Goal: Information Seeking & Learning: Learn about a topic

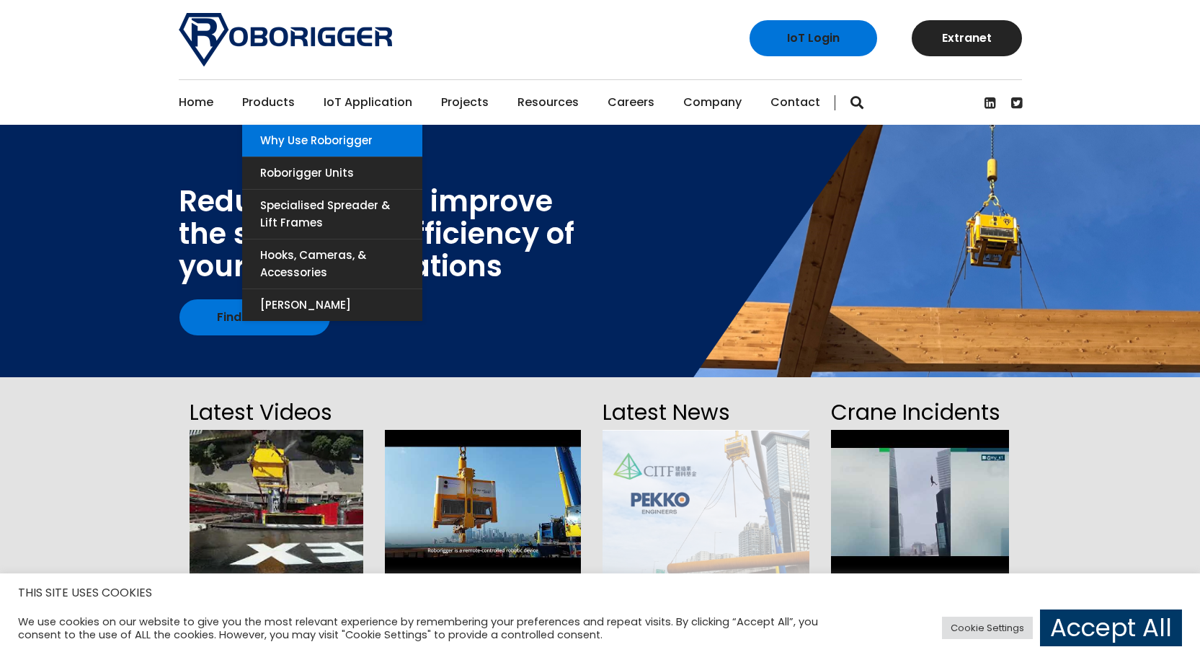
click at [336, 139] on link "Why use Roborigger" at bounding box center [332, 141] width 180 height 32
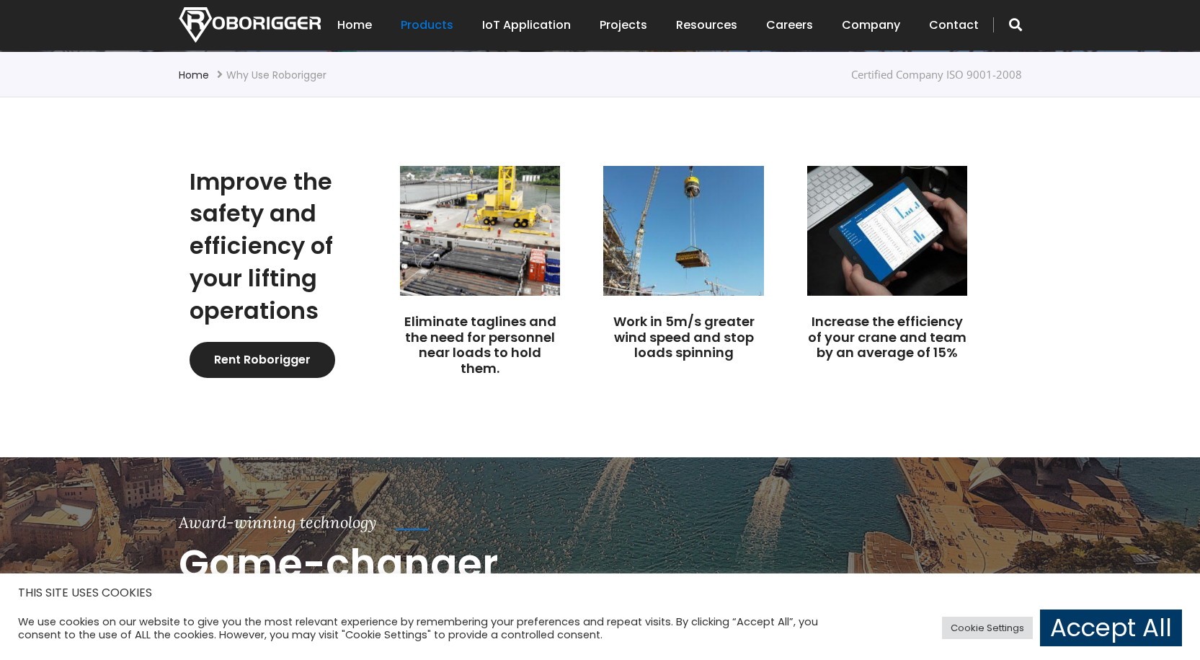
scroll to position [361, 0]
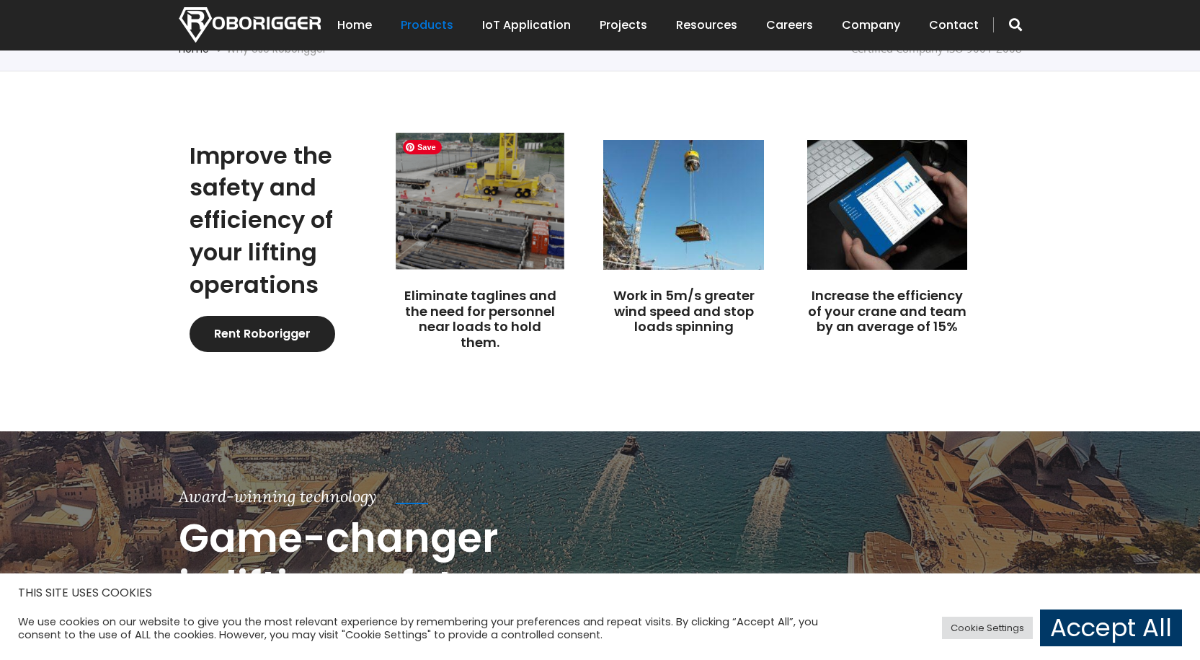
click at [510, 198] on img at bounding box center [480, 201] width 169 height 136
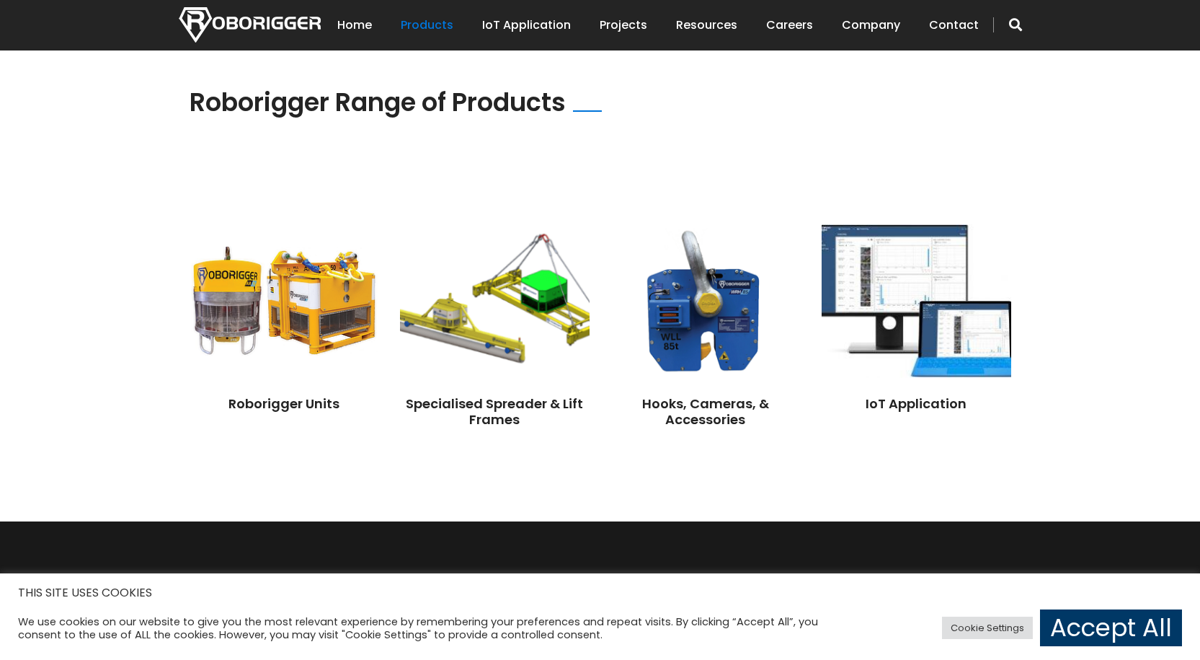
scroll to position [1082, 0]
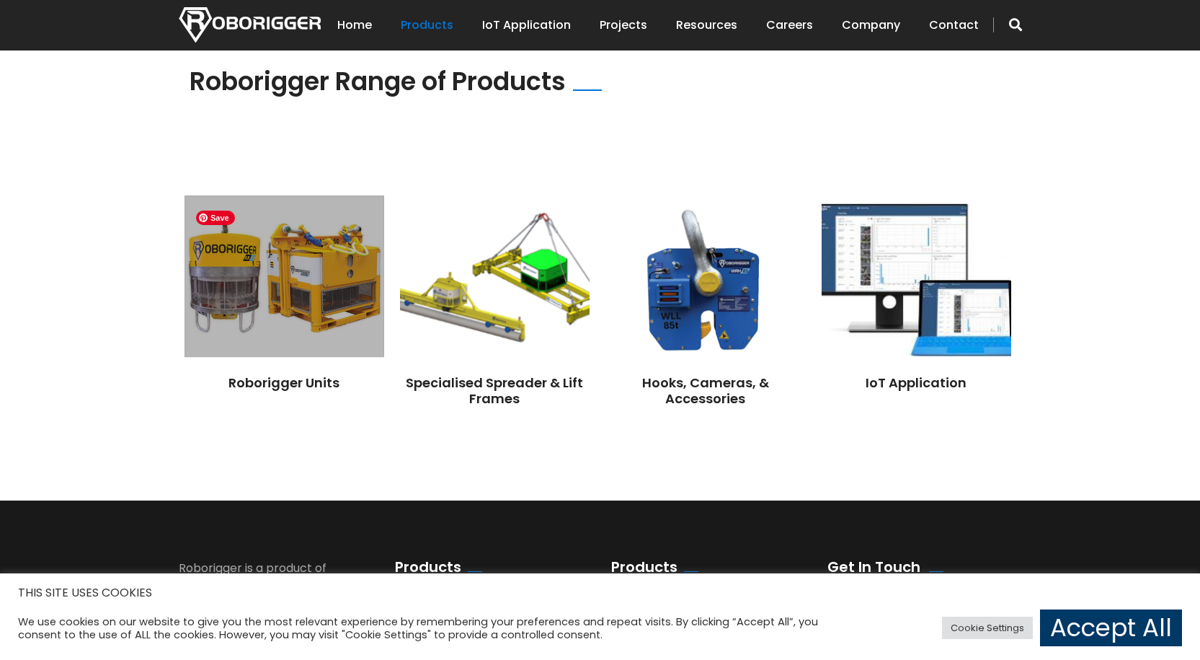
click at [311, 312] on img at bounding box center [284, 277] width 199 height 162
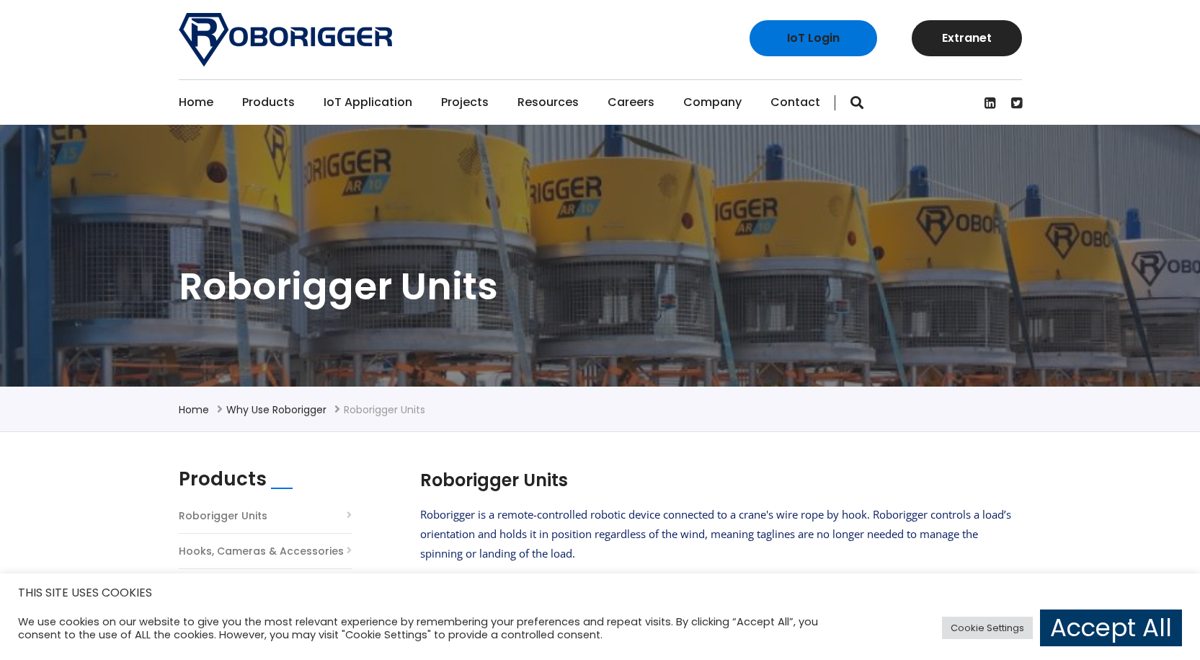
click at [469, 102] on link "Projects" at bounding box center [465, 102] width 48 height 45
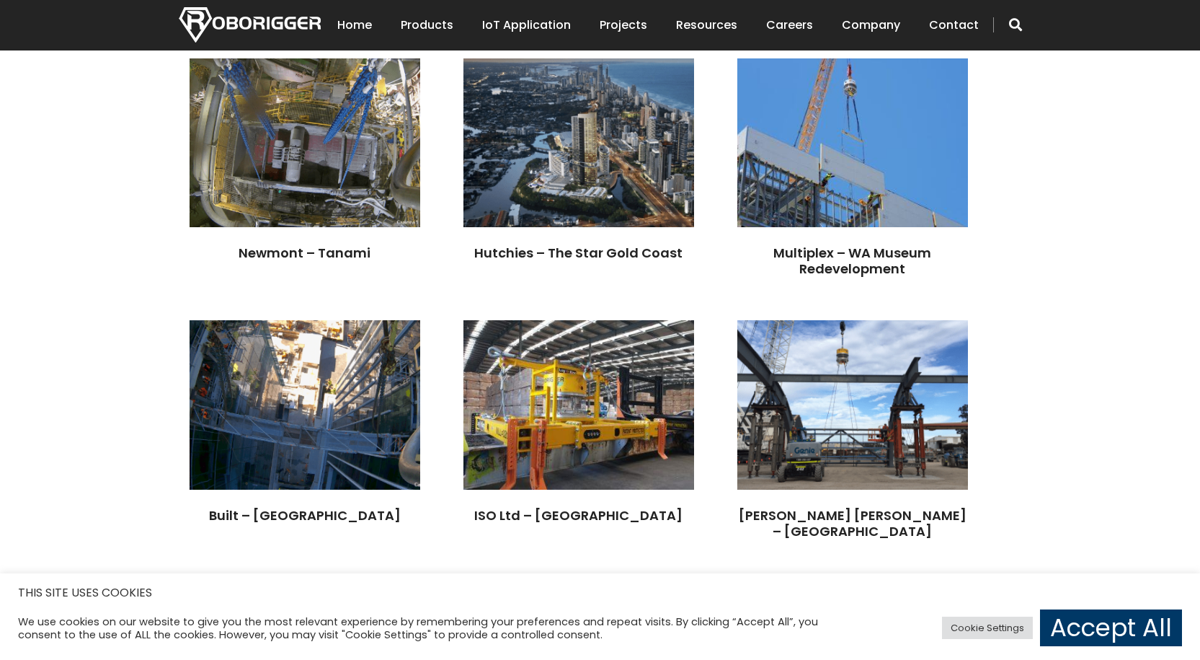
scroll to position [2235, 0]
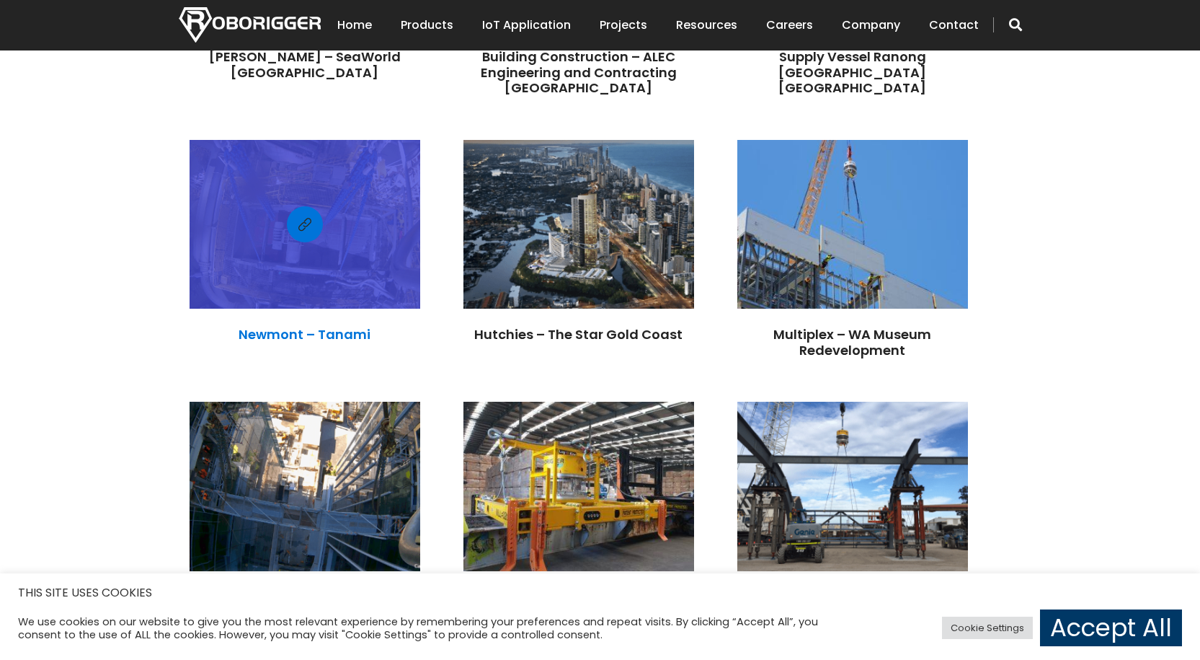
click at [371, 325] on link "Newmont – Tanami" at bounding box center [305, 334] width 132 height 18
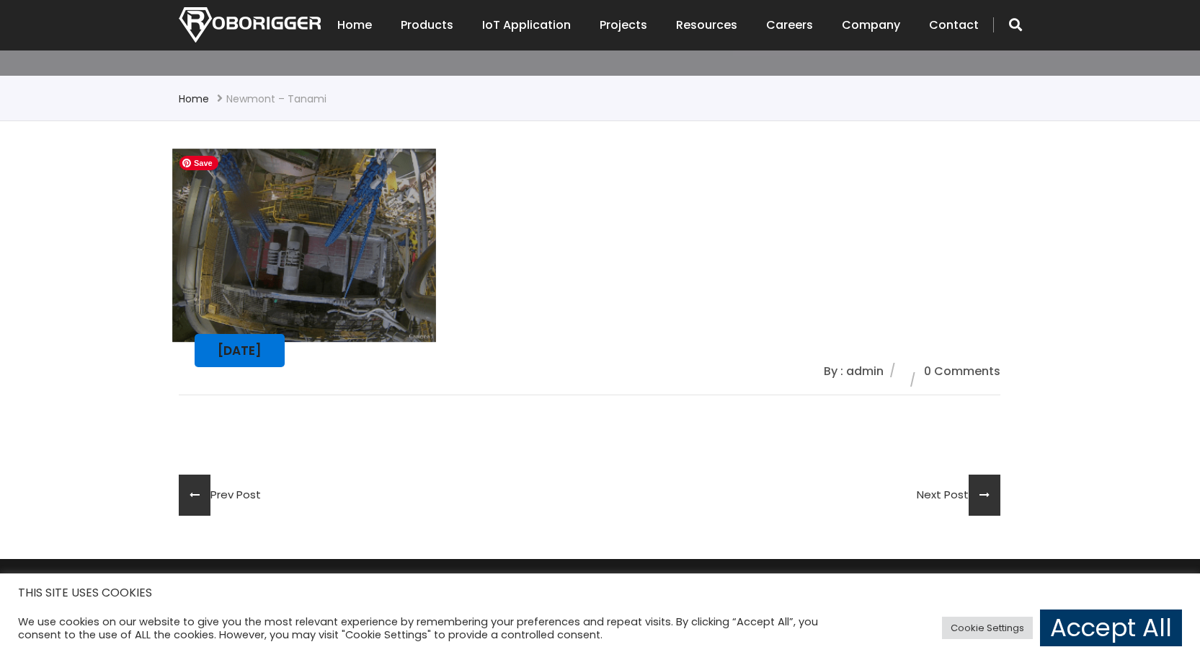
scroll to position [281, 0]
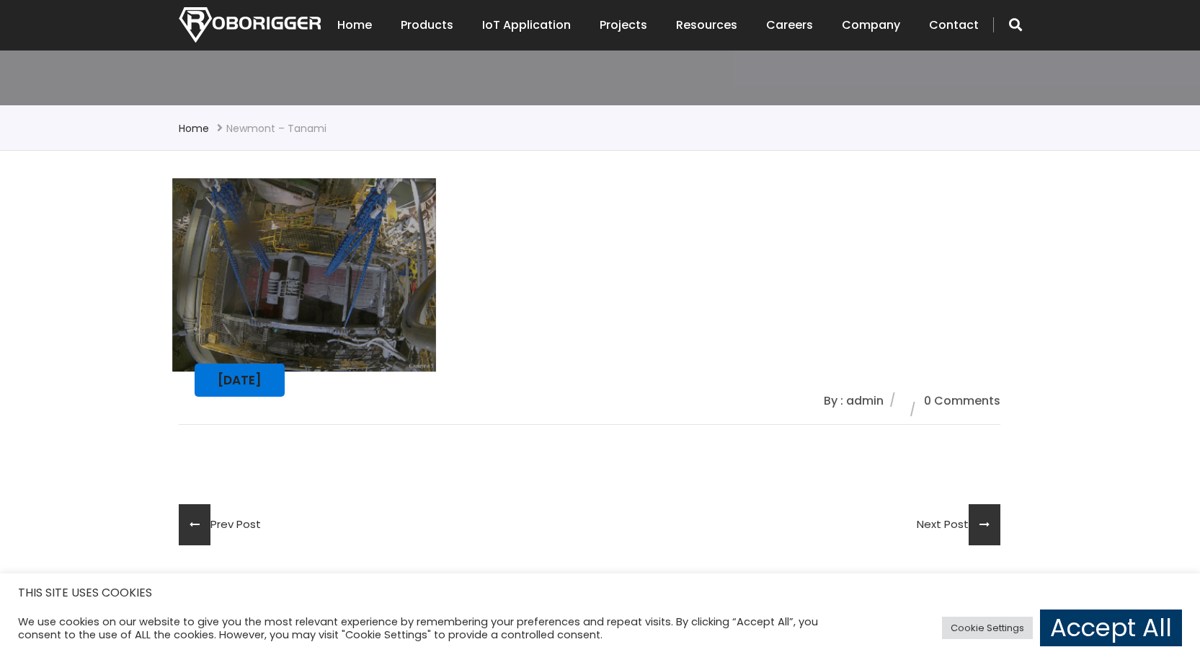
click at [279, 378] on div "November 9, 2020" at bounding box center [240, 379] width 90 height 33
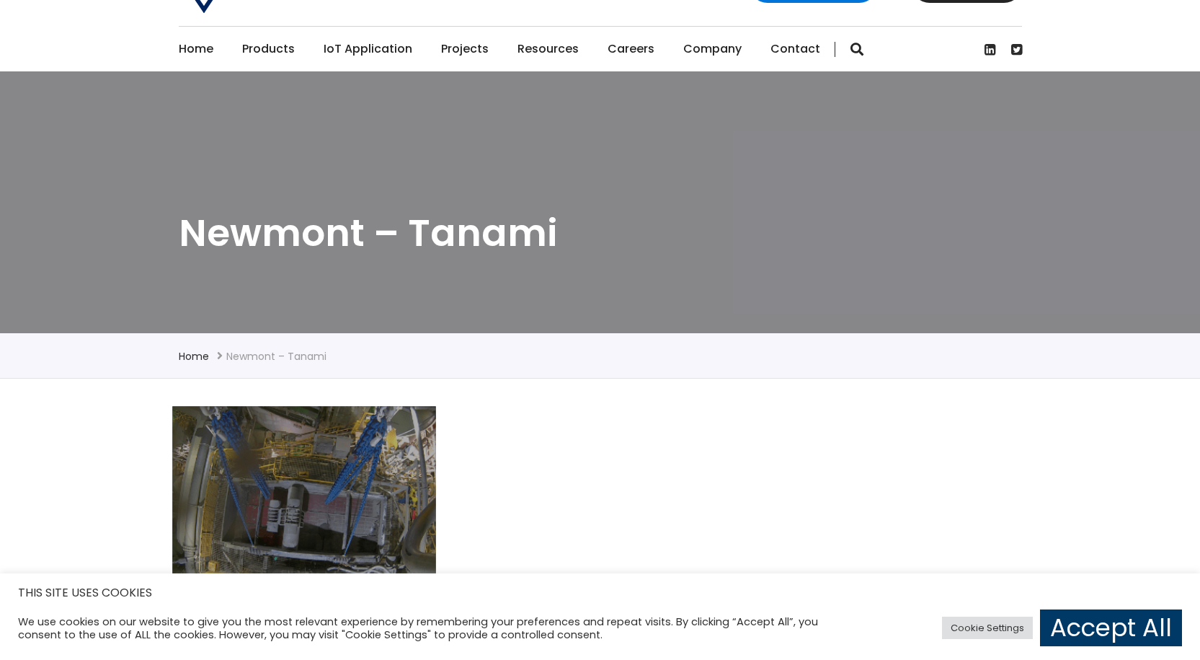
scroll to position [0, 0]
